Goal: Information Seeking & Learning: Find specific page/section

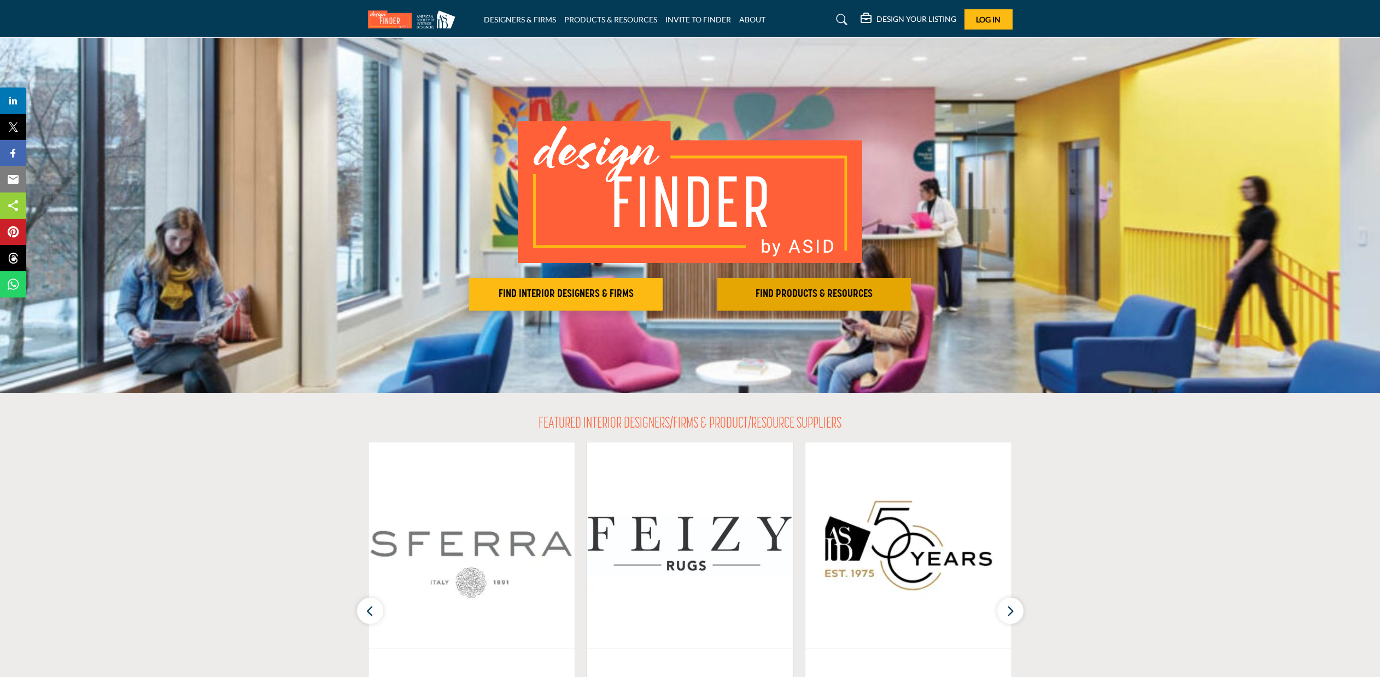
click at [659, 295] on h2 "FIND PRODUCTS & RESOURCES" at bounding box center [565, 293] width 187 height 13
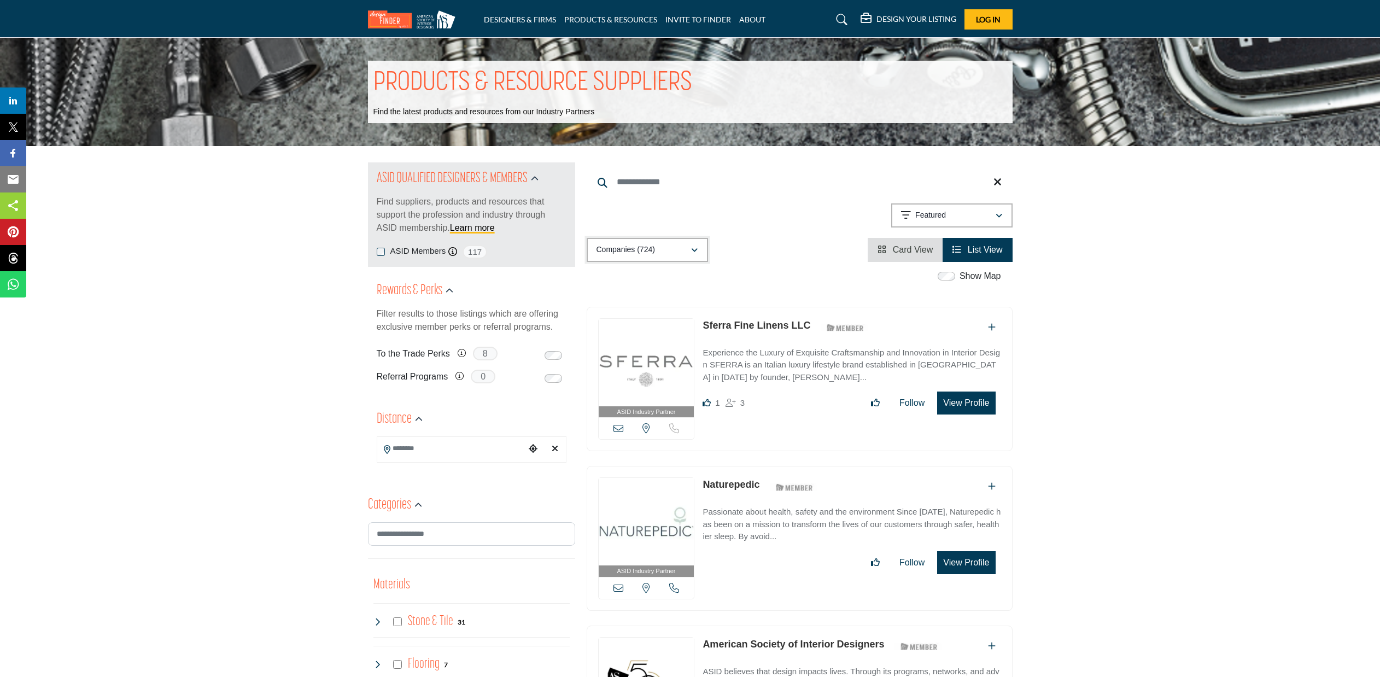
click at [695, 246] on div "button" at bounding box center [694, 250] width 8 height 10
click at [995, 214] on icon "button" at bounding box center [998, 216] width 7 height 8
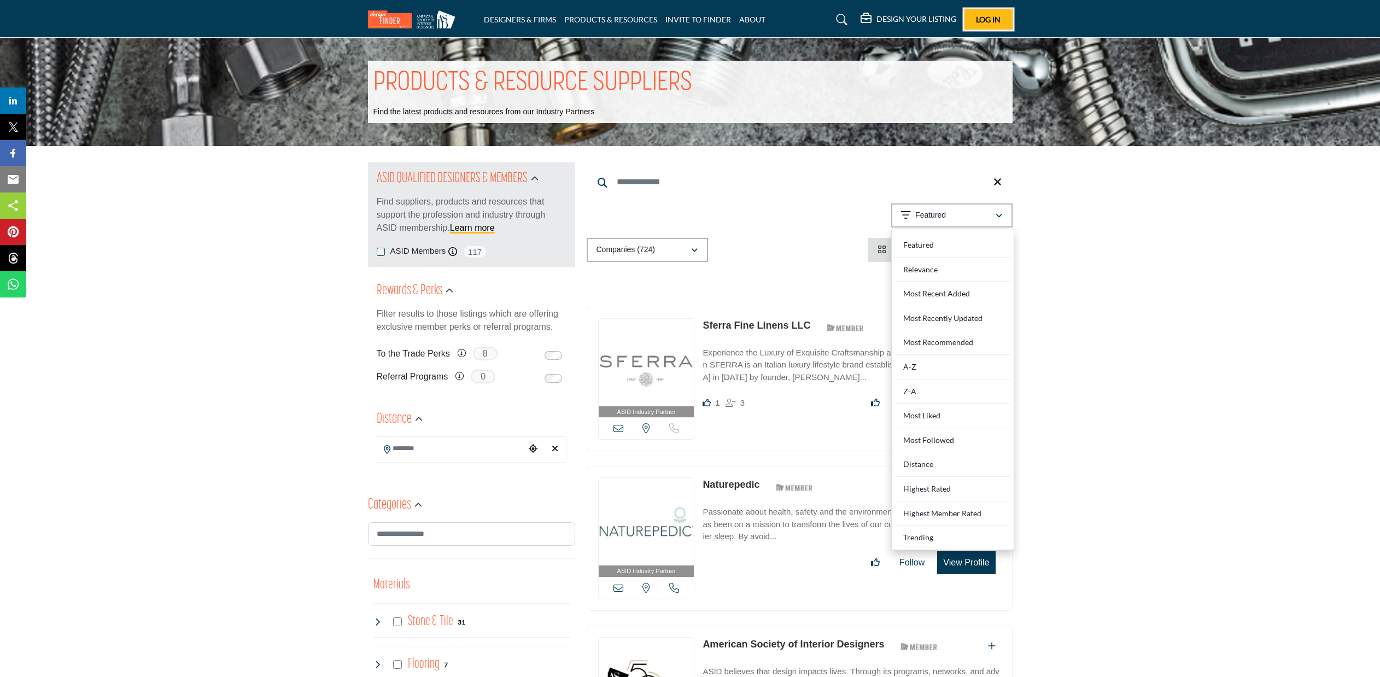
click at [1010, 20] on button "Log In" at bounding box center [988, 19] width 48 height 20
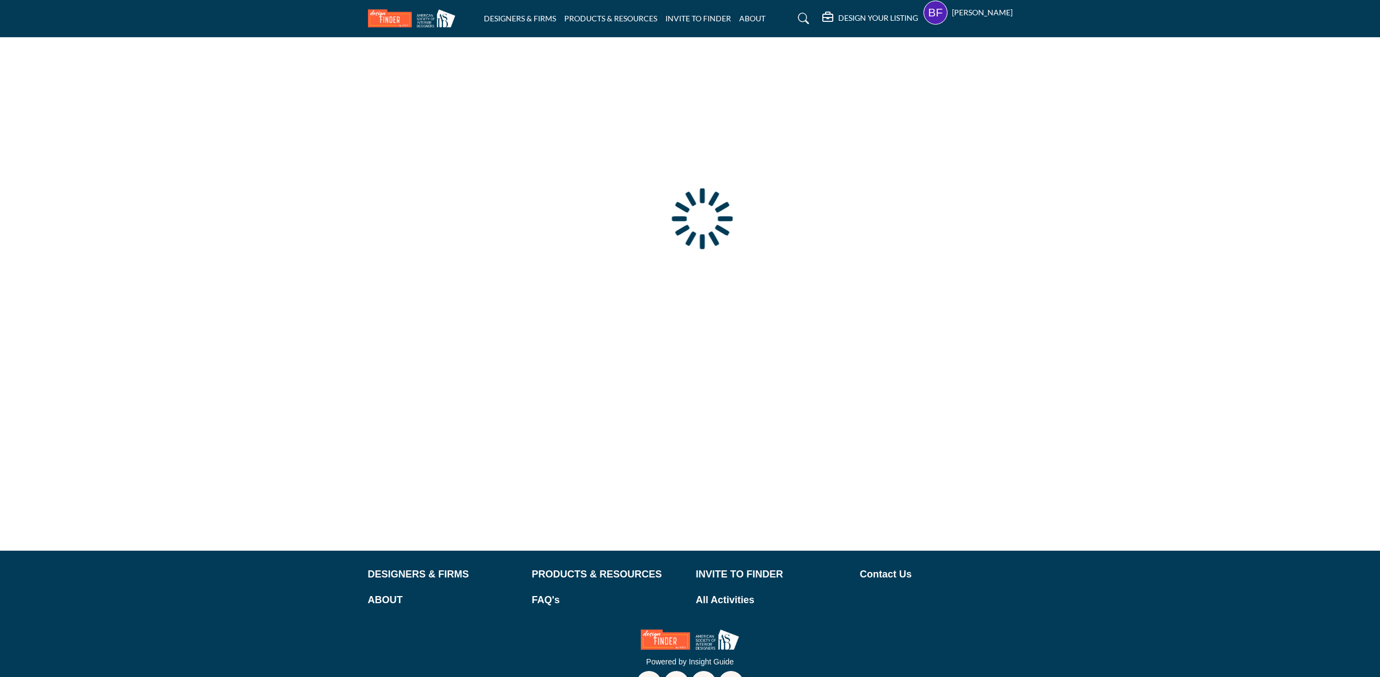
click at [0, 0] on div at bounding box center [0, 0] width 0 height 0
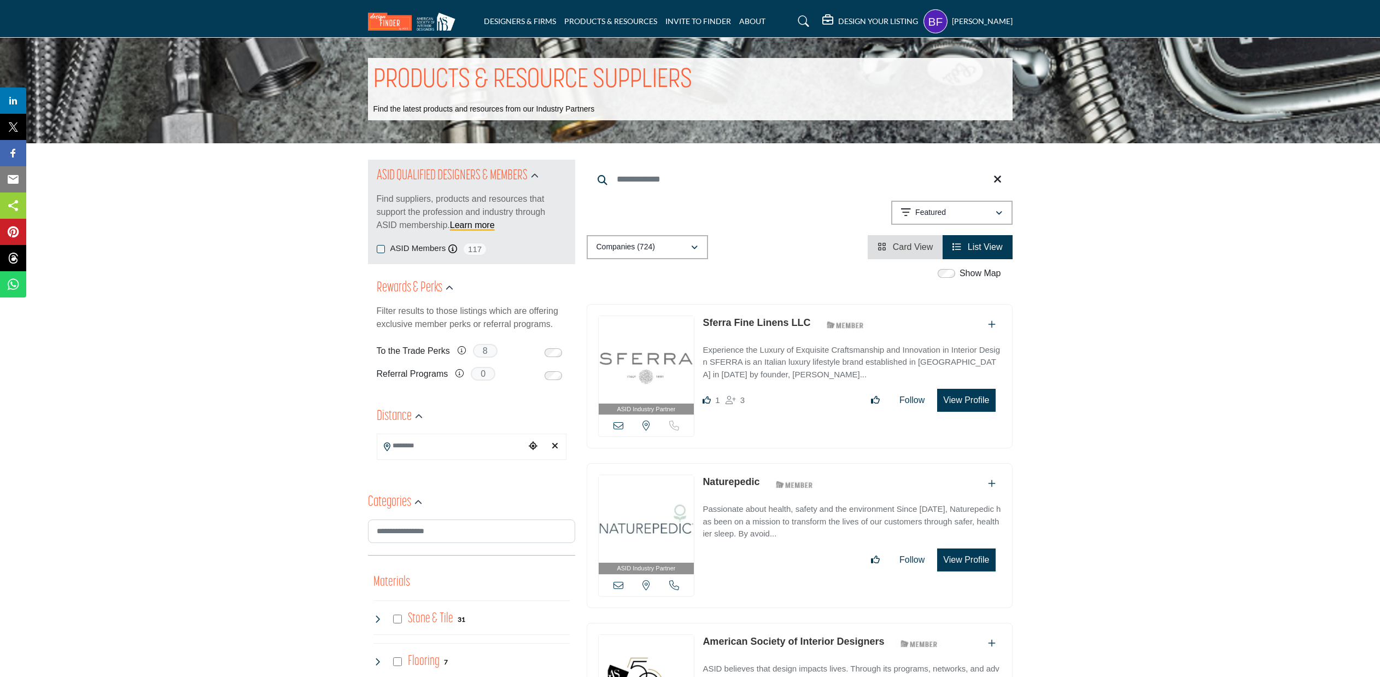
scroll to position [1, 0]
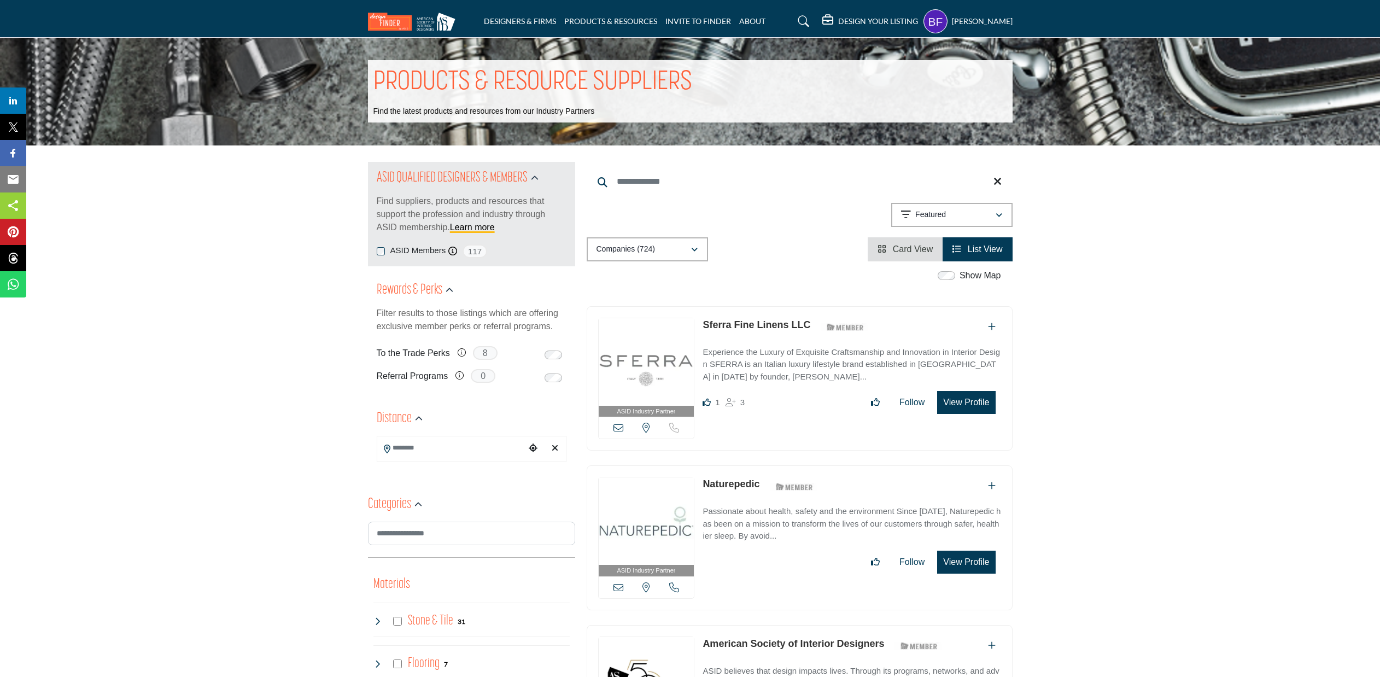
click at [636, 180] on input "Search Keyword" at bounding box center [799, 181] width 426 height 26
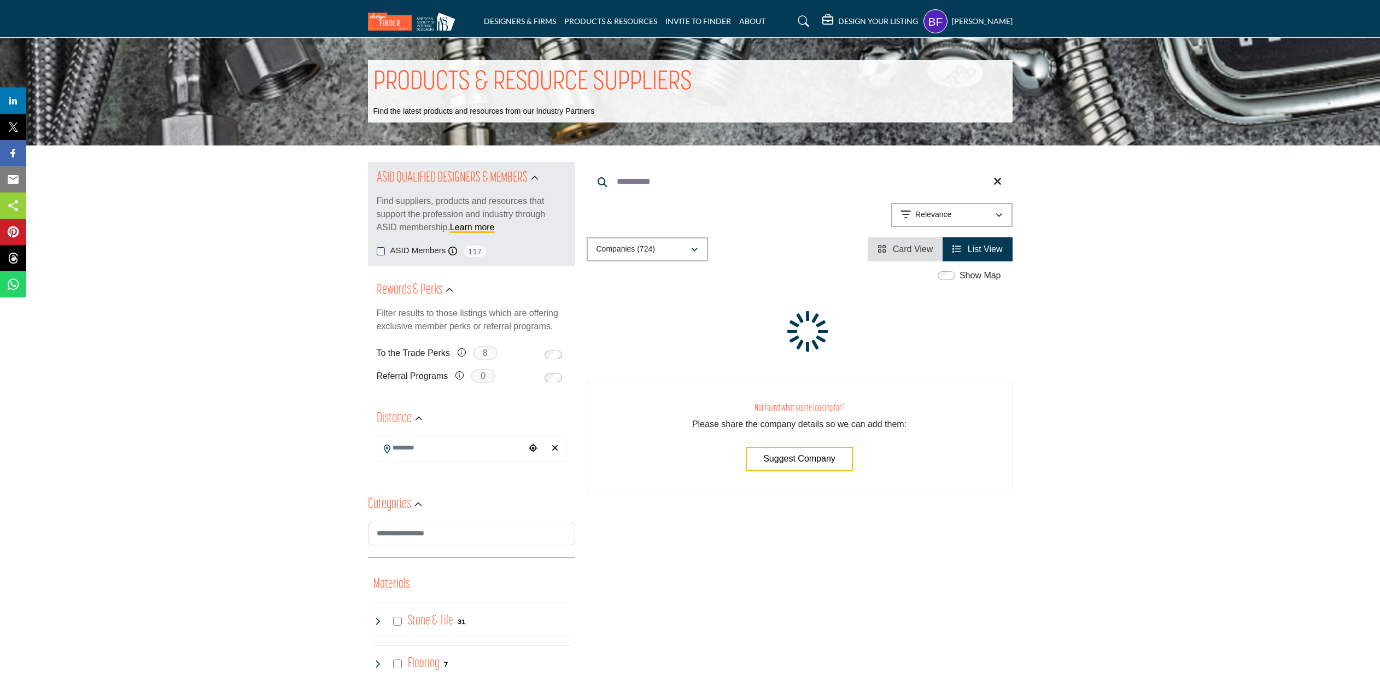
type input "**********"
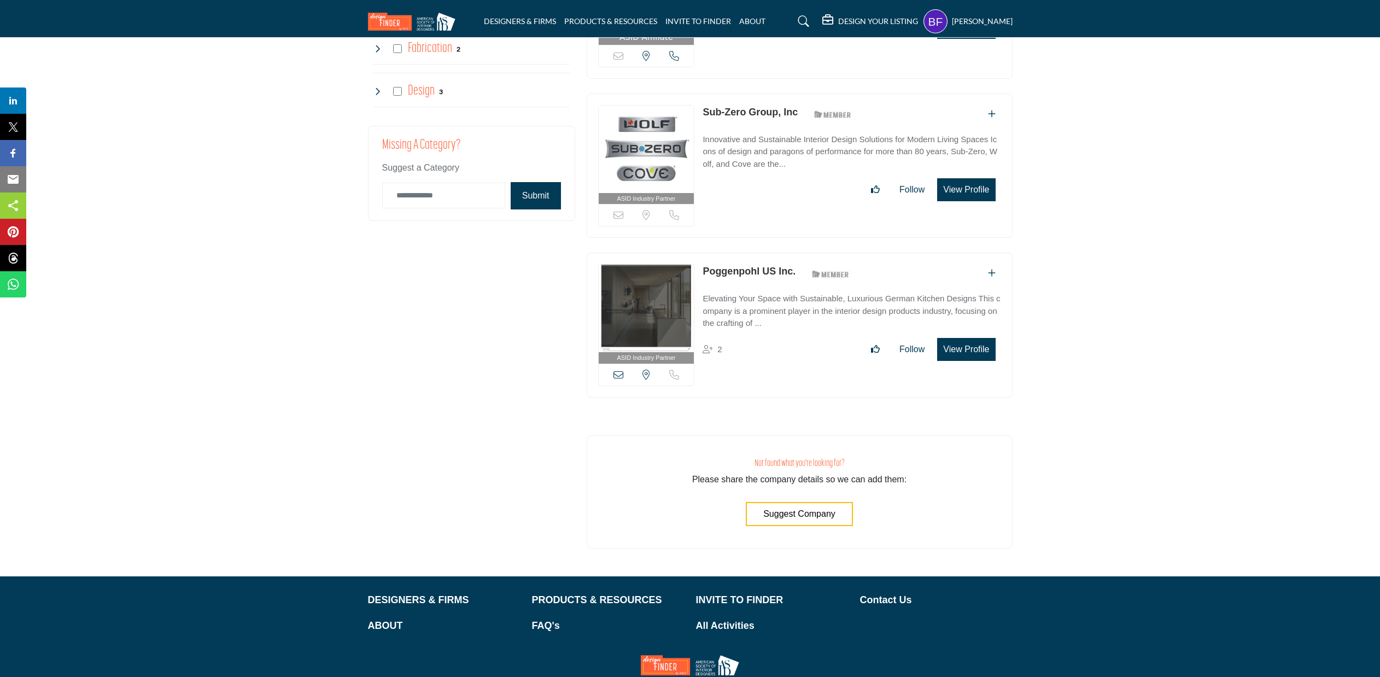
scroll to position [2726, 0]
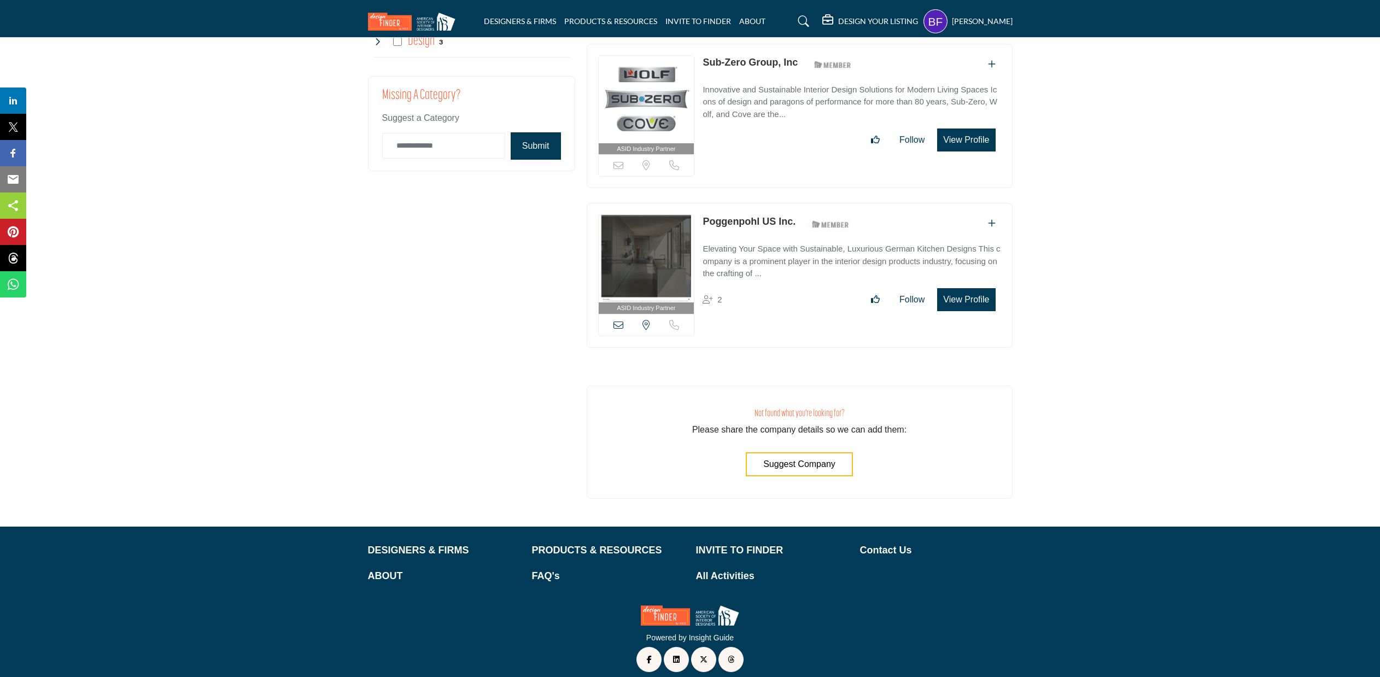
click at [813, 459] on span "Suggest Company" at bounding box center [799, 463] width 72 height 9
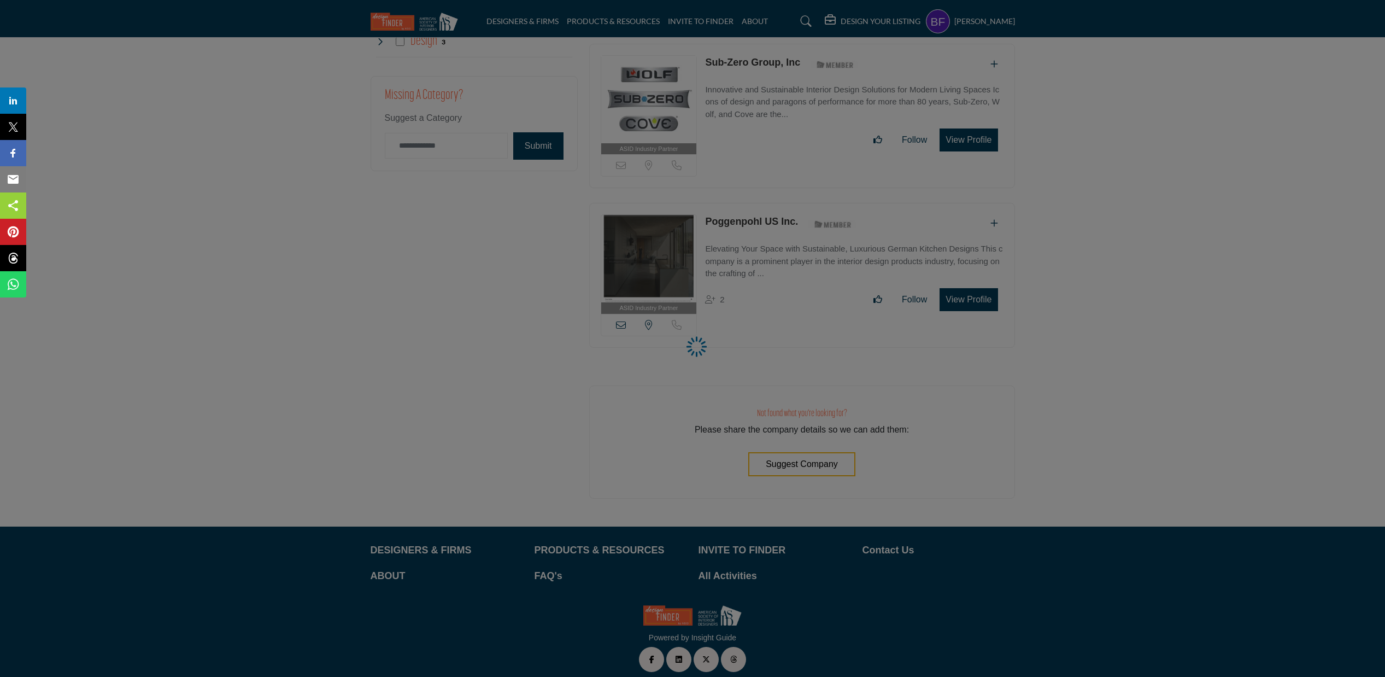
select select "**********"
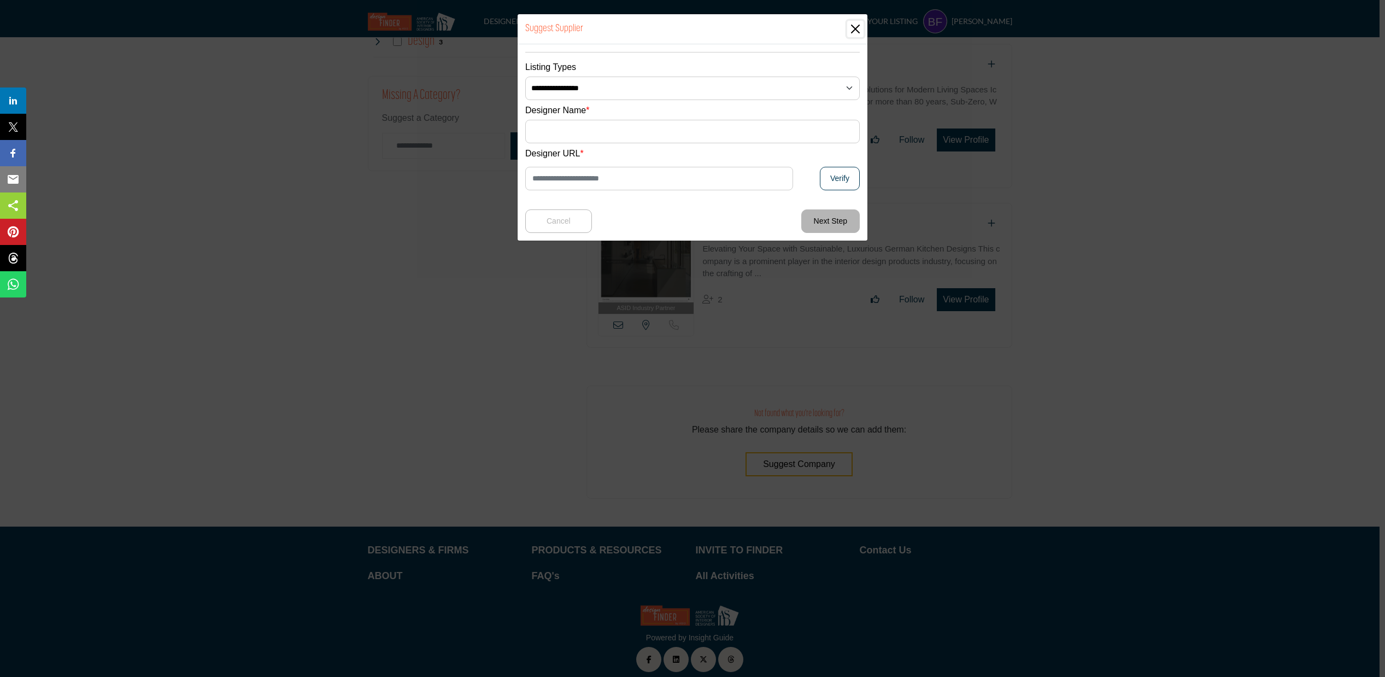
click at [855, 28] on button "Close" at bounding box center [855, 29] width 16 height 16
